Goal: Obtain resource: Download file/media

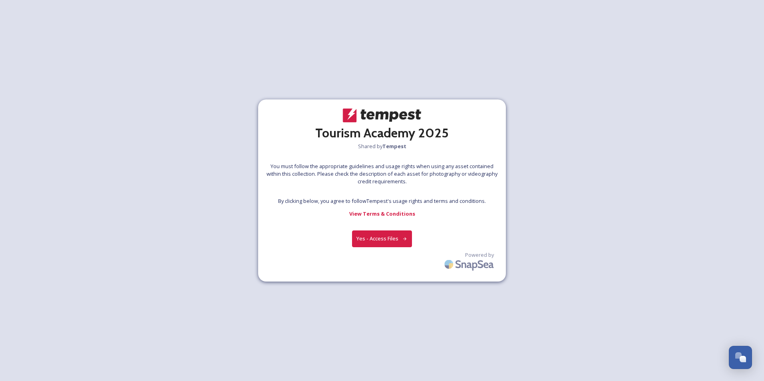
click at [388, 236] on button "Yes - Access Files" at bounding box center [382, 239] width 60 height 16
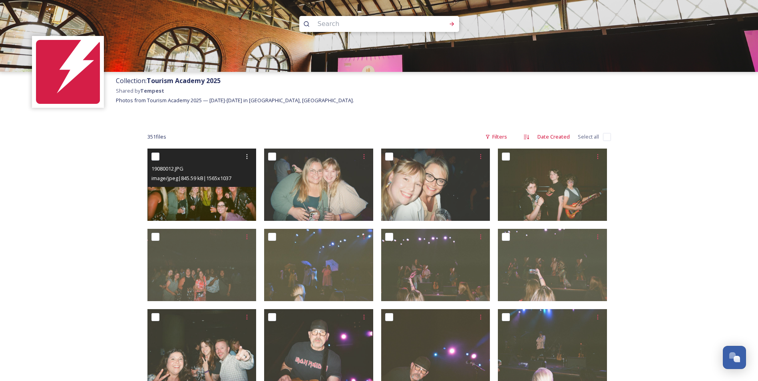
click at [222, 194] on img at bounding box center [202, 185] width 109 height 72
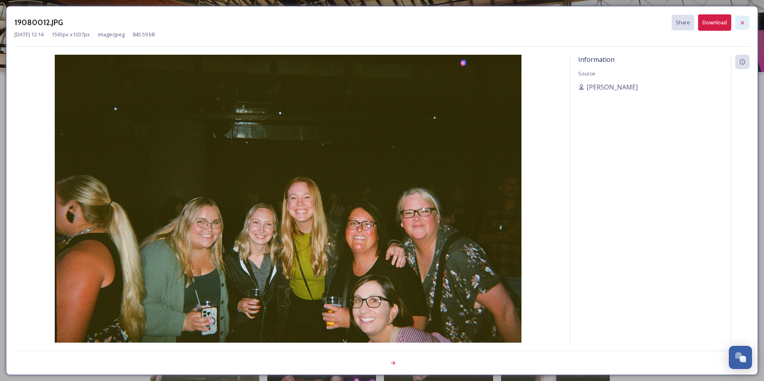
click at [743, 28] on div at bounding box center [743, 23] width 14 height 14
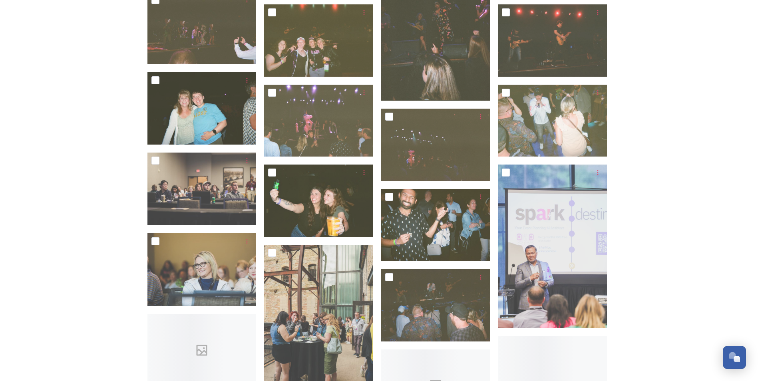
scroll to position [720, 0]
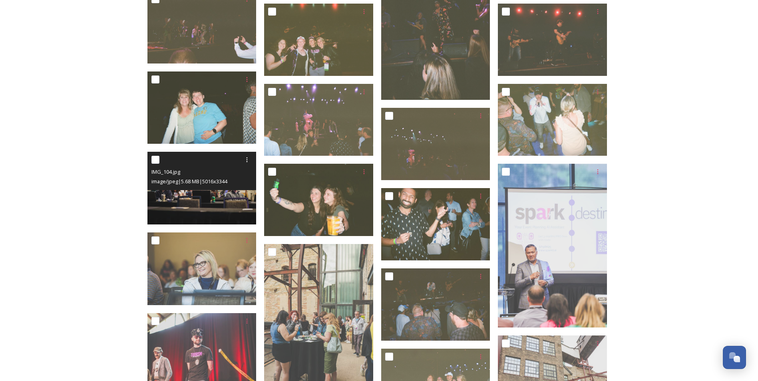
click at [245, 195] on img at bounding box center [202, 188] width 109 height 73
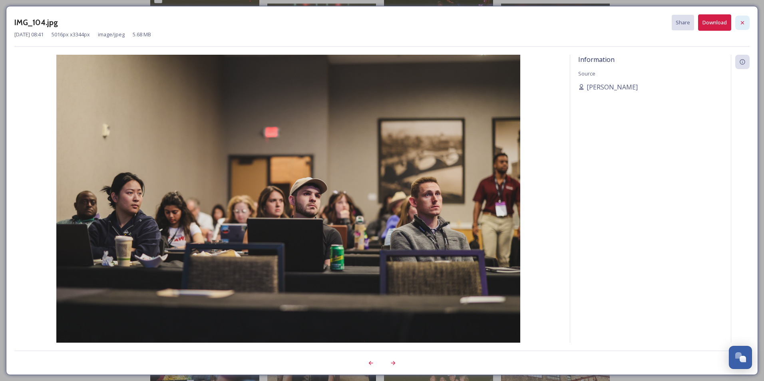
click at [746, 20] on div at bounding box center [743, 23] width 14 height 14
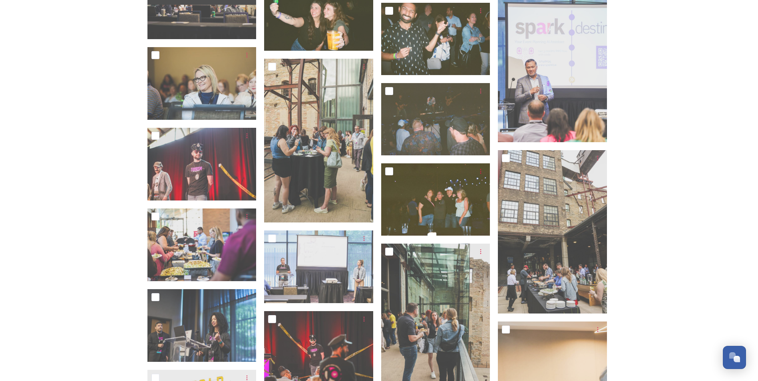
scroll to position [919, 0]
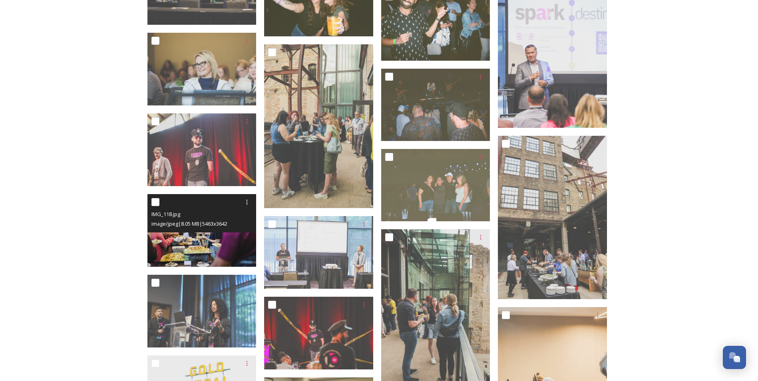
click at [179, 235] on img at bounding box center [202, 230] width 109 height 73
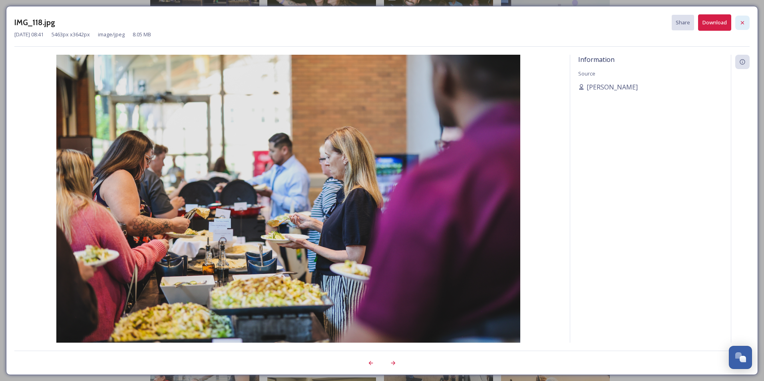
click at [747, 18] on div at bounding box center [743, 23] width 14 height 14
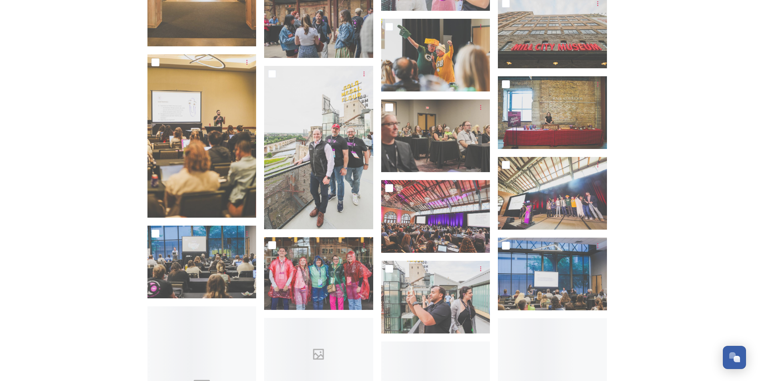
scroll to position [2598, 0]
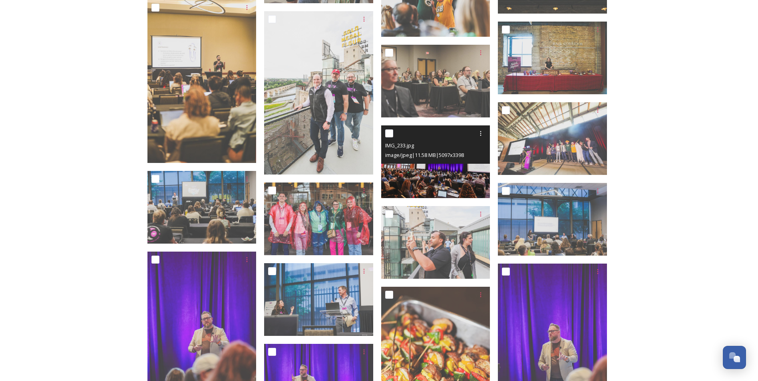
click at [472, 175] on img at bounding box center [435, 162] width 109 height 73
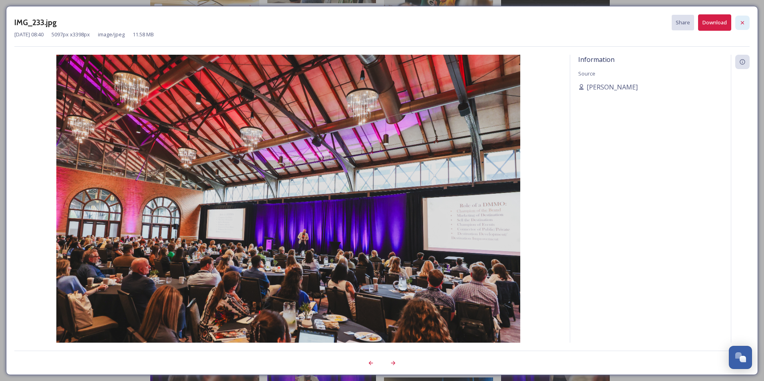
click at [741, 20] on icon at bounding box center [743, 23] width 6 height 6
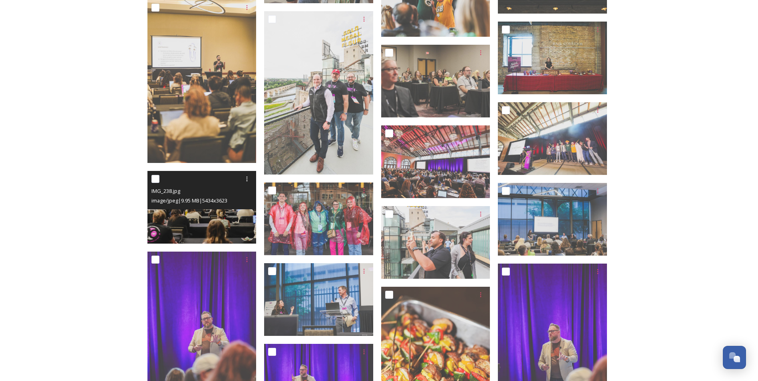
click at [253, 218] on img at bounding box center [202, 207] width 109 height 73
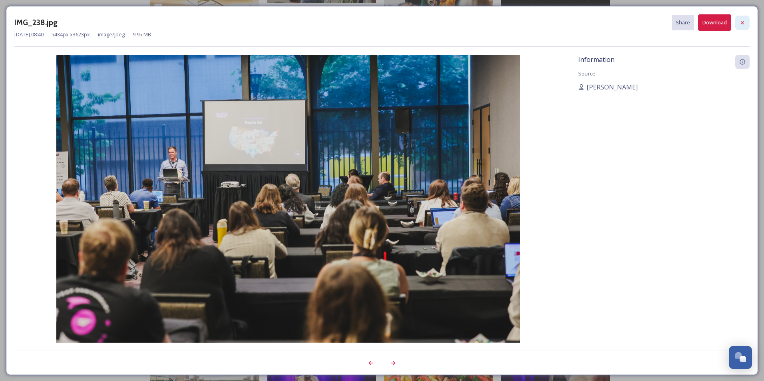
click at [743, 28] on div at bounding box center [743, 23] width 14 height 14
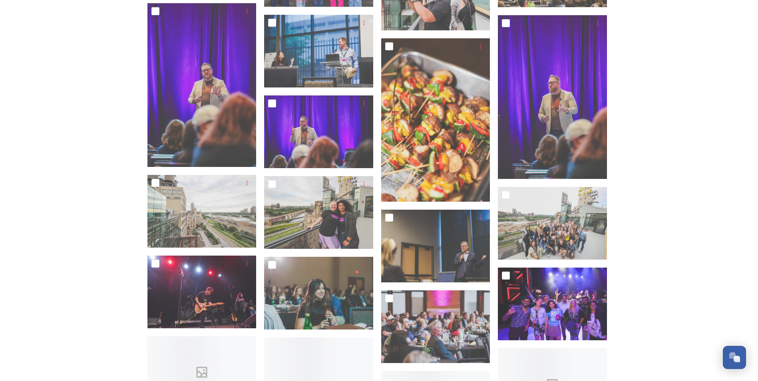
scroll to position [2878, 0]
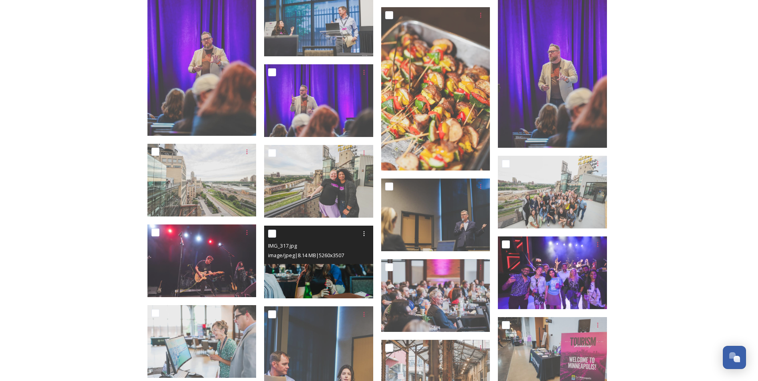
click at [340, 281] on img at bounding box center [318, 262] width 109 height 73
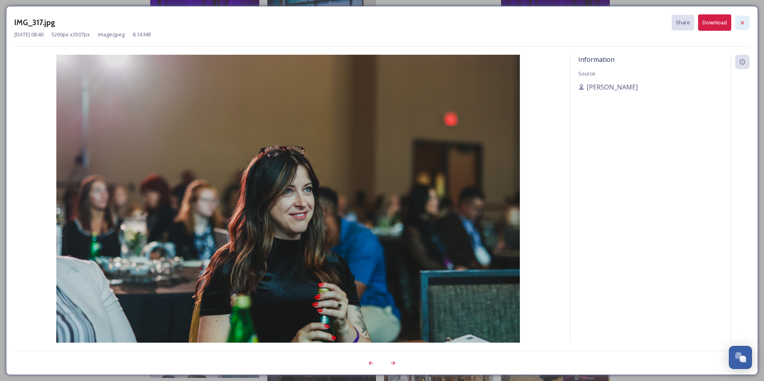
click at [749, 17] on div at bounding box center [743, 23] width 14 height 14
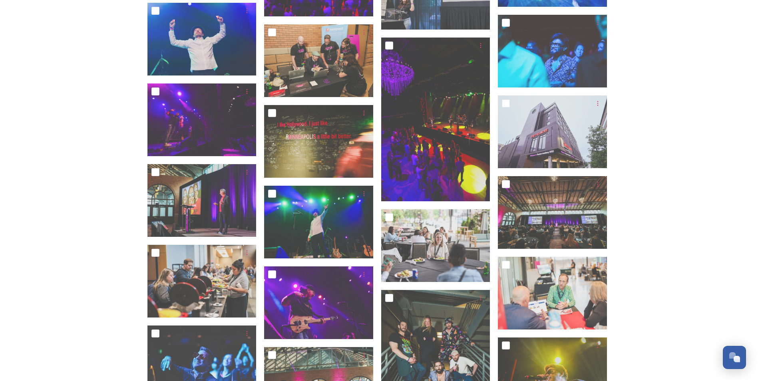
scroll to position [3518, 0]
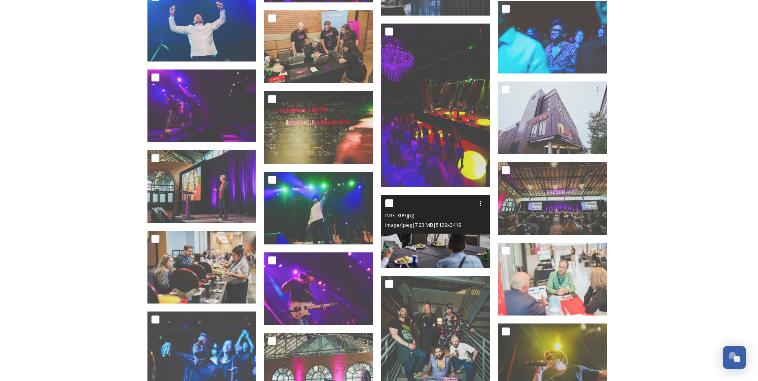
click at [449, 241] on img at bounding box center [435, 231] width 109 height 73
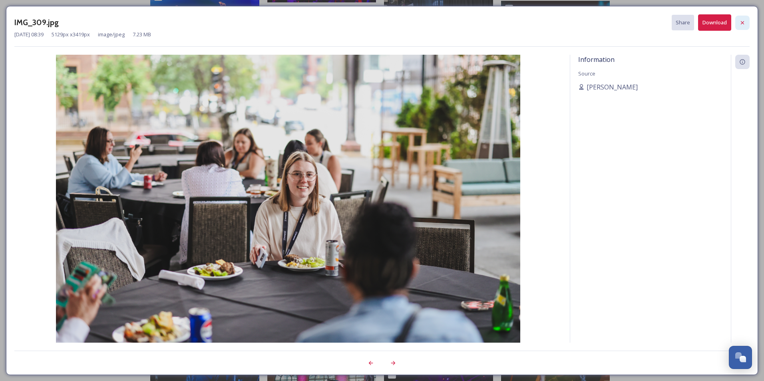
click at [740, 17] on div at bounding box center [743, 23] width 14 height 14
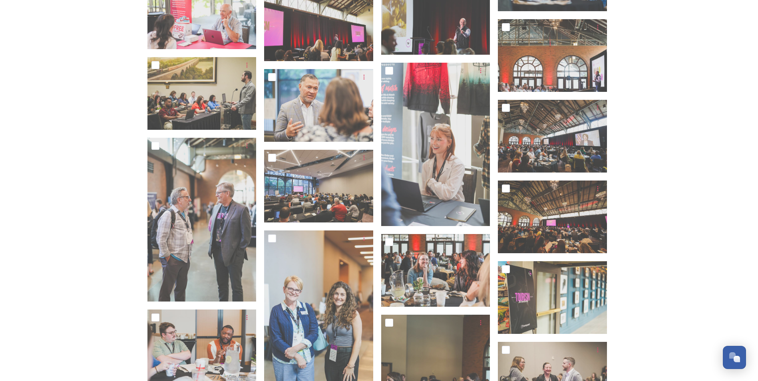
scroll to position [6356, 0]
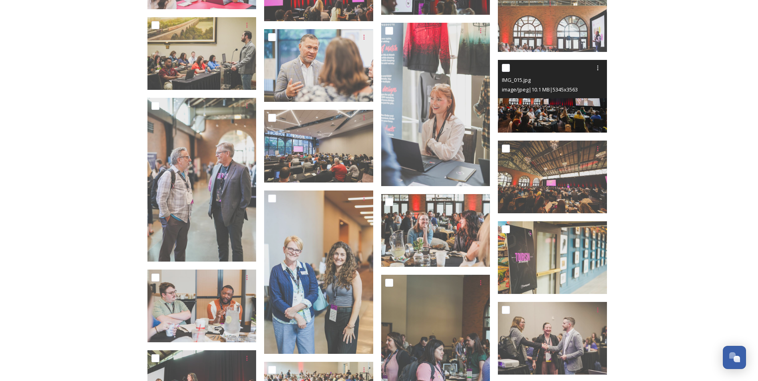
click at [570, 120] on img at bounding box center [552, 96] width 109 height 73
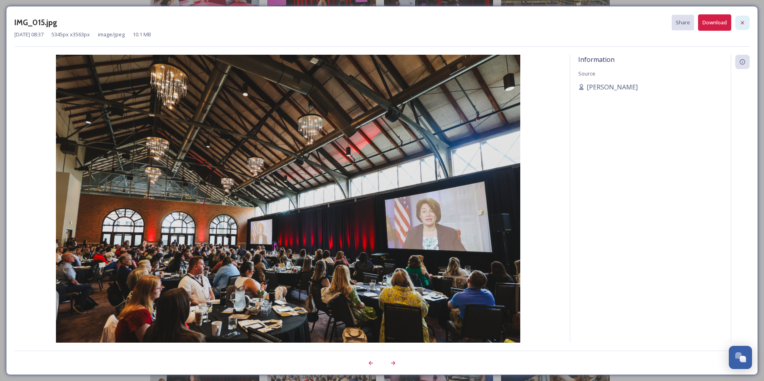
click at [743, 26] on div at bounding box center [743, 23] width 14 height 14
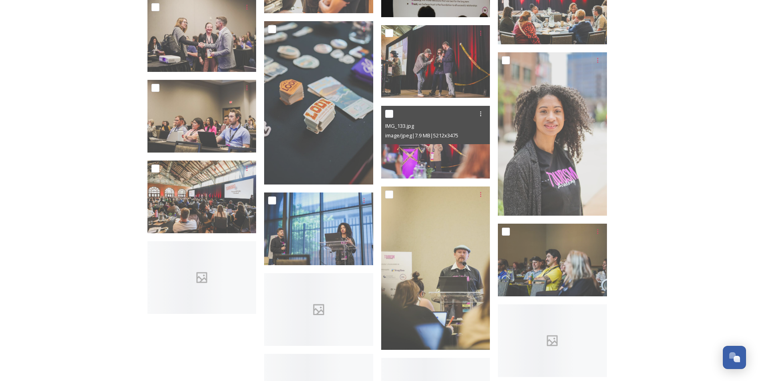
scroll to position [8115, 0]
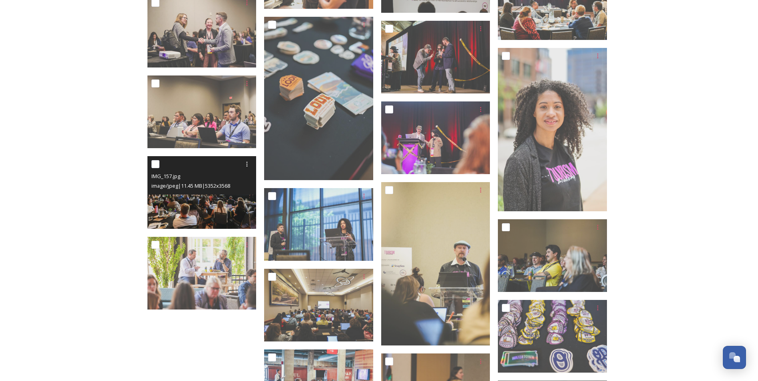
click at [185, 204] on img at bounding box center [202, 192] width 109 height 73
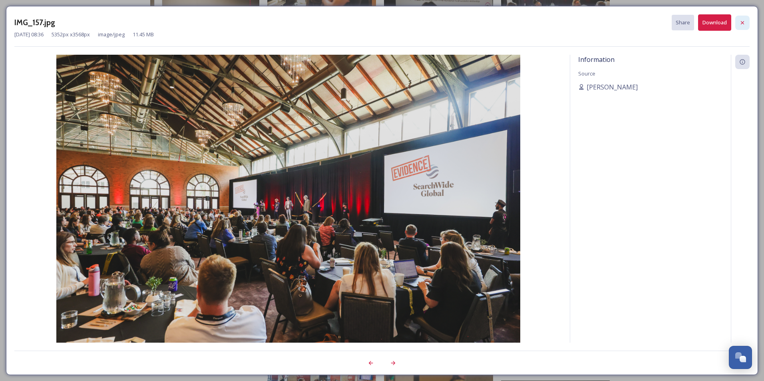
click at [742, 27] on div at bounding box center [743, 23] width 14 height 14
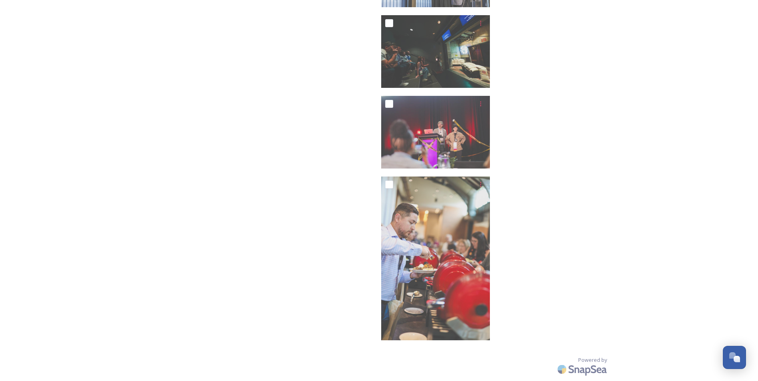
scroll to position [9367, 0]
